Goal: Transaction & Acquisition: Book appointment/travel/reservation

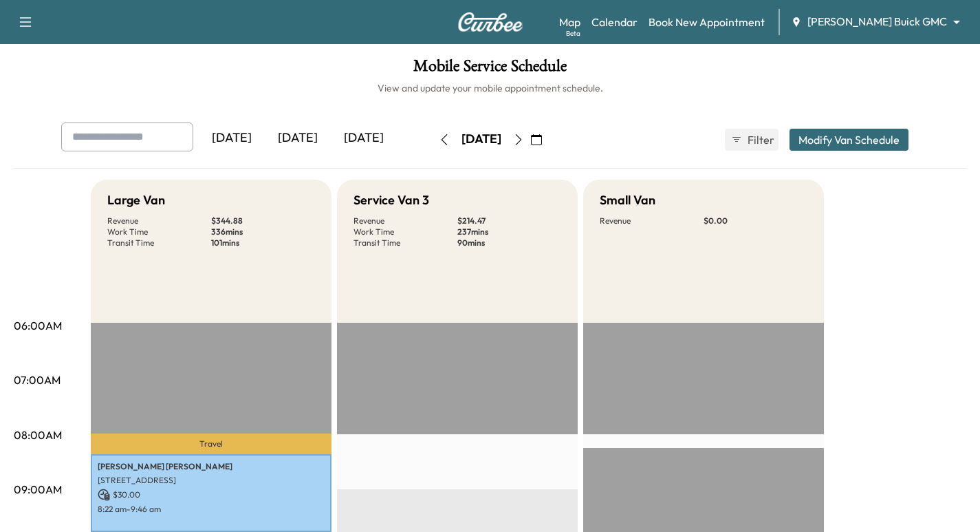
click at [482, 30] on img at bounding box center [491, 21] width 66 height 19
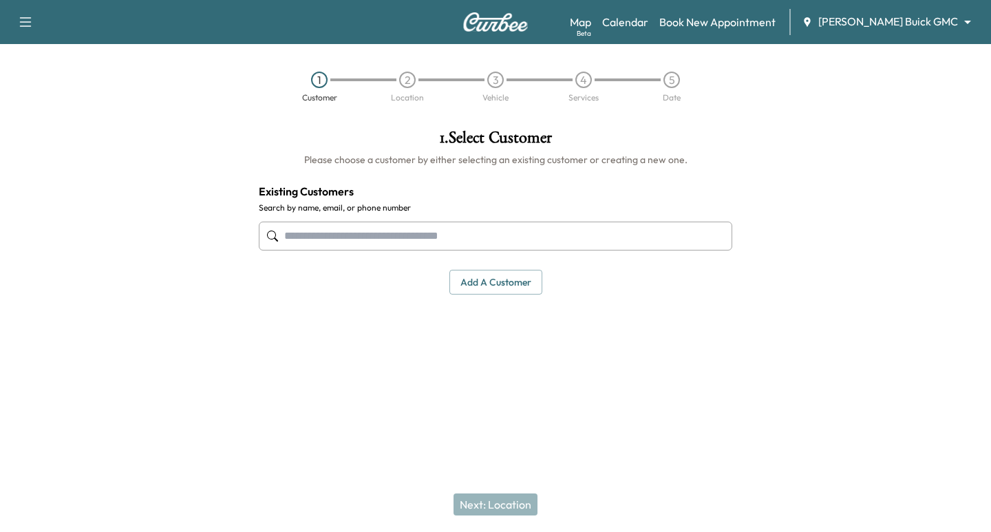
click at [460, 229] on input "text" at bounding box center [495, 236] width 473 height 29
paste input "**********"
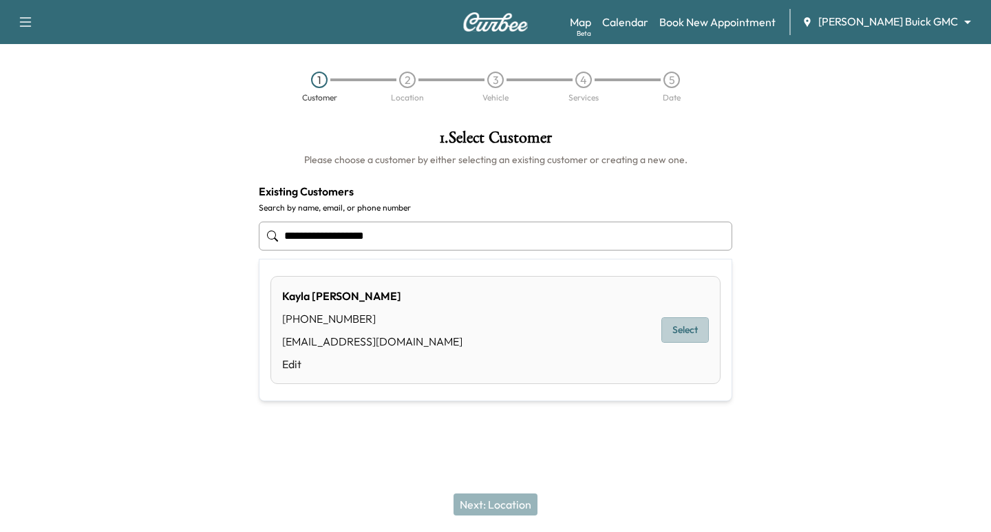
click at [696, 331] on button "Select" at bounding box center [684, 329] width 47 height 25
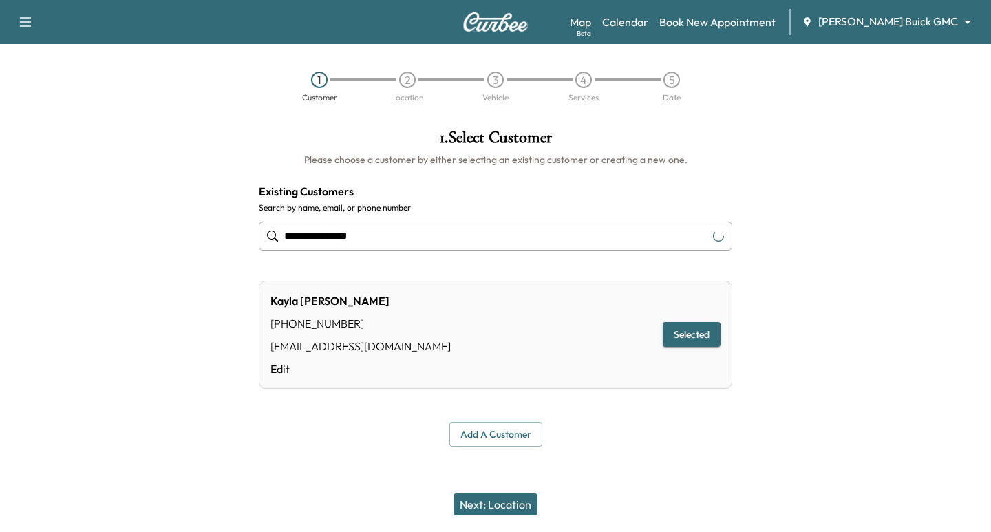
type input "**********"
click at [504, 497] on button "Next: Location" at bounding box center [495, 504] width 84 height 22
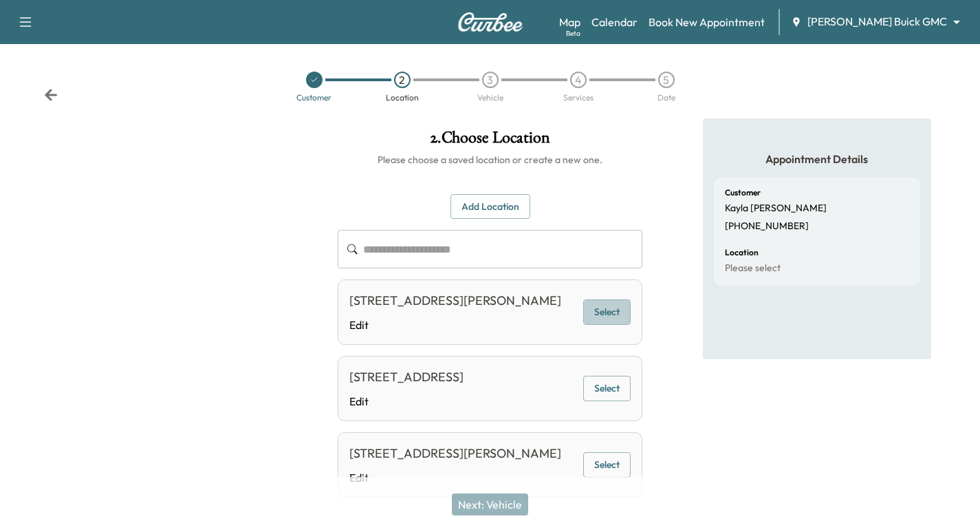
click at [618, 316] on button "Select" at bounding box center [606, 311] width 47 height 25
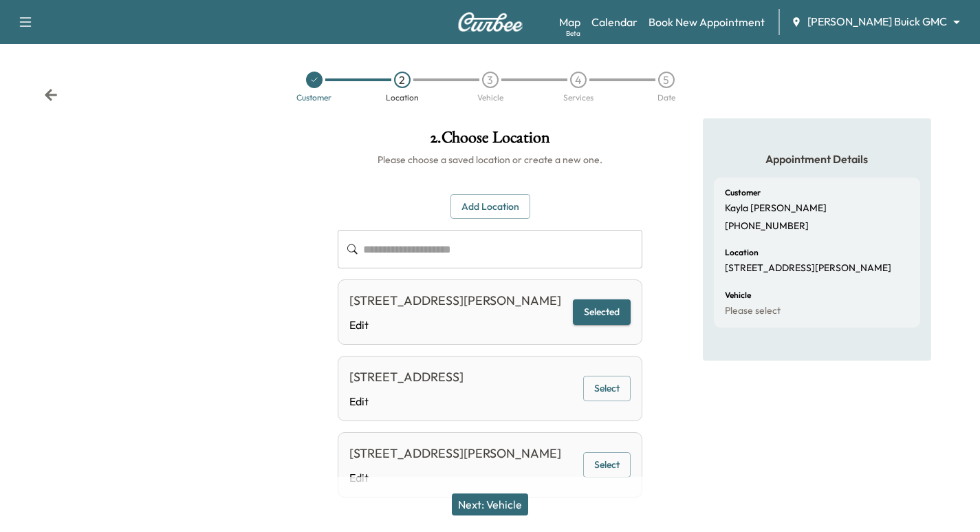
click at [503, 502] on button "Next: Vehicle" at bounding box center [490, 504] width 76 height 22
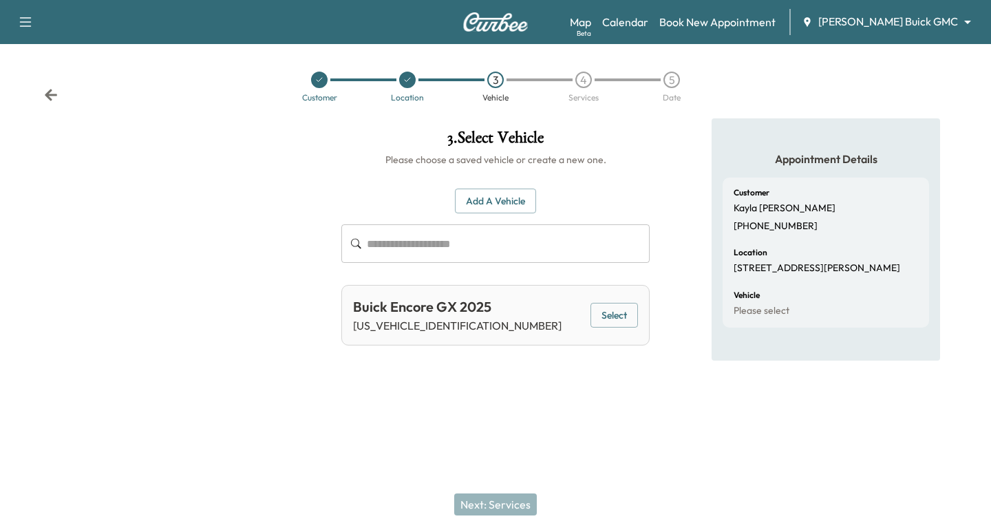
click at [621, 315] on button "Select" at bounding box center [613, 315] width 47 height 25
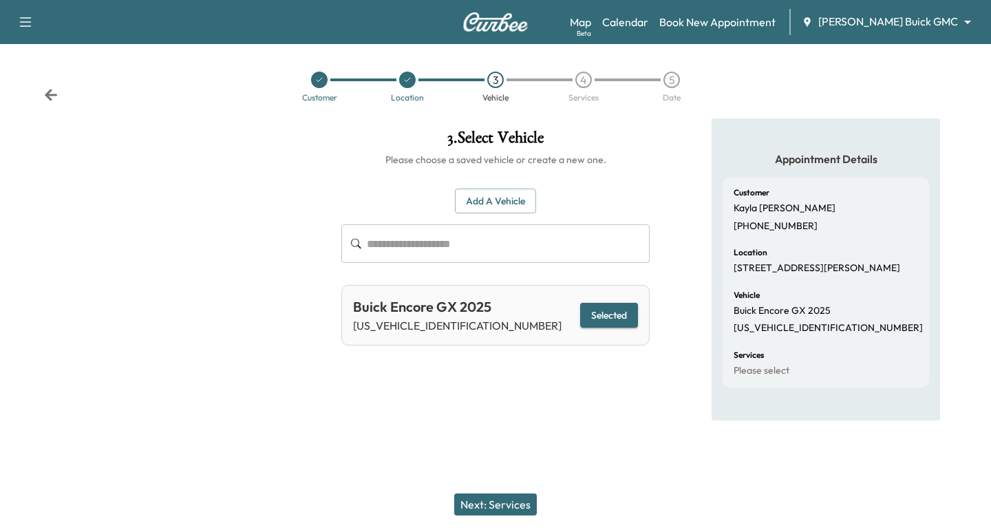
click at [484, 508] on button "Next: Services" at bounding box center [495, 504] width 83 height 22
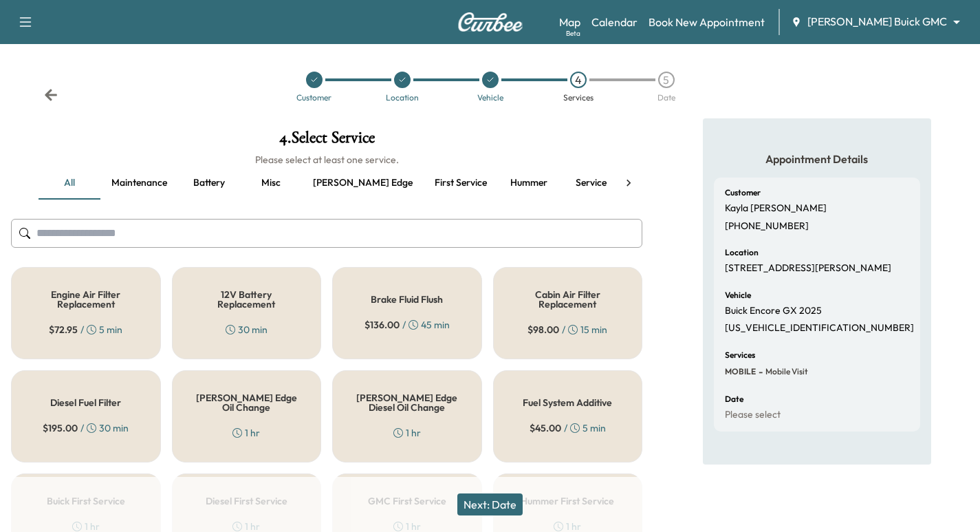
click at [560, 182] on button "Service" at bounding box center [591, 182] width 62 height 33
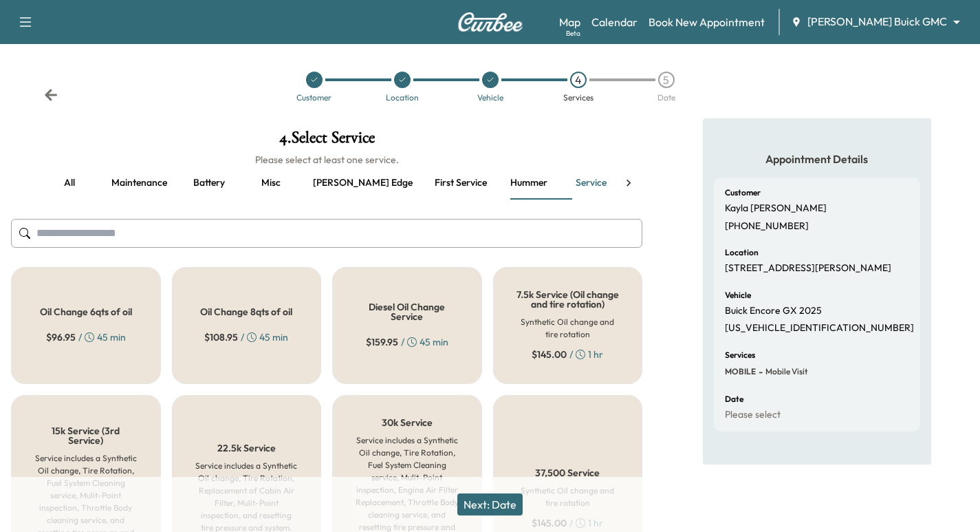
click at [424, 184] on button "First service" at bounding box center [461, 182] width 74 height 33
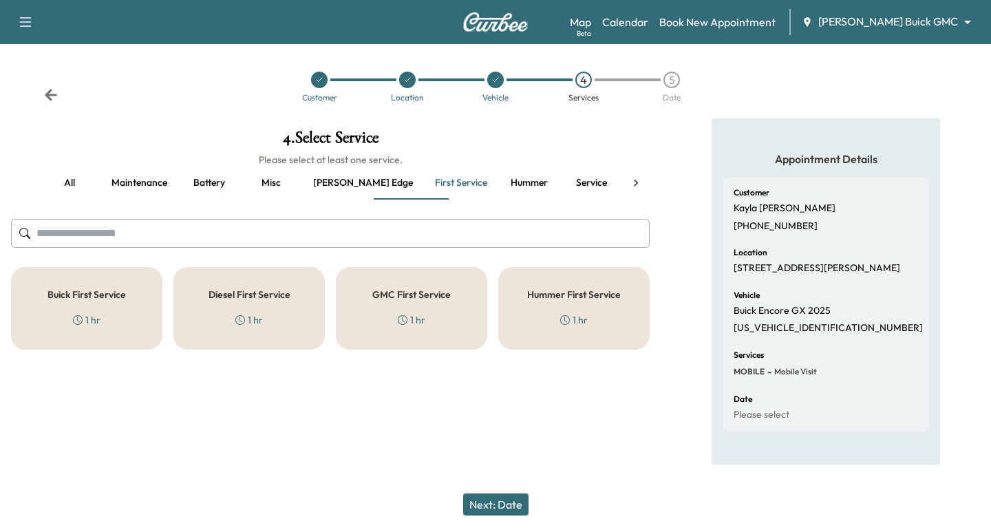
click at [89, 297] on h5 "Buick First Service" at bounding box center [86, 295] width 78 height 10
